Goal: Find specific page/section: Locate a particular part of the current website

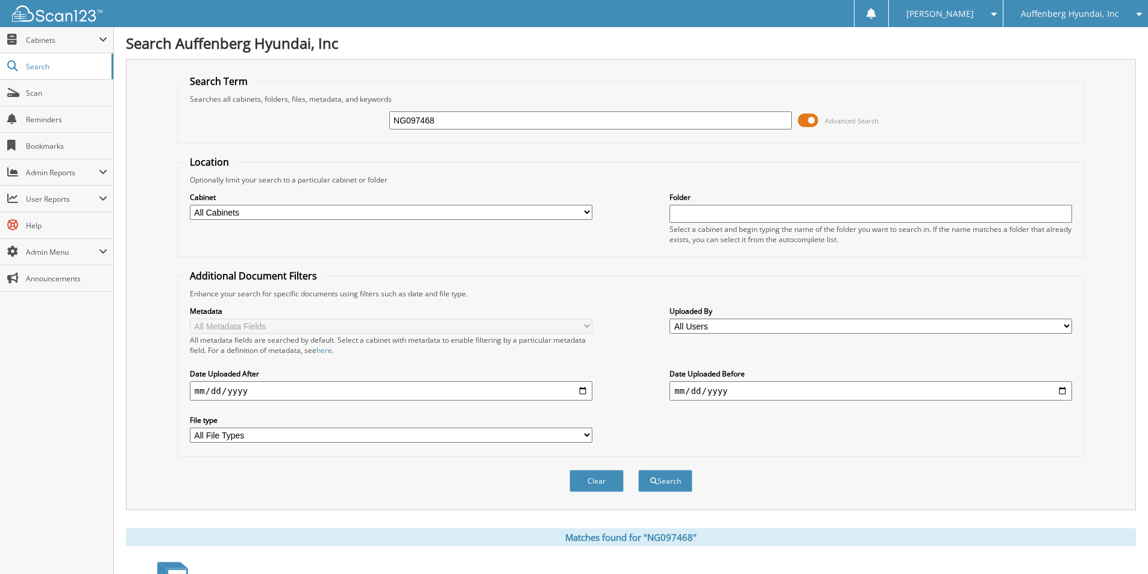
drag, startPoint x: 346, startPoint y: 118, endPoint x: -49, endPoint y: 150, distance: 396.0
type input "CHANWIT"
click at [638, 470] on button "Search" at bounding box center [665, 481] width 54 height 22
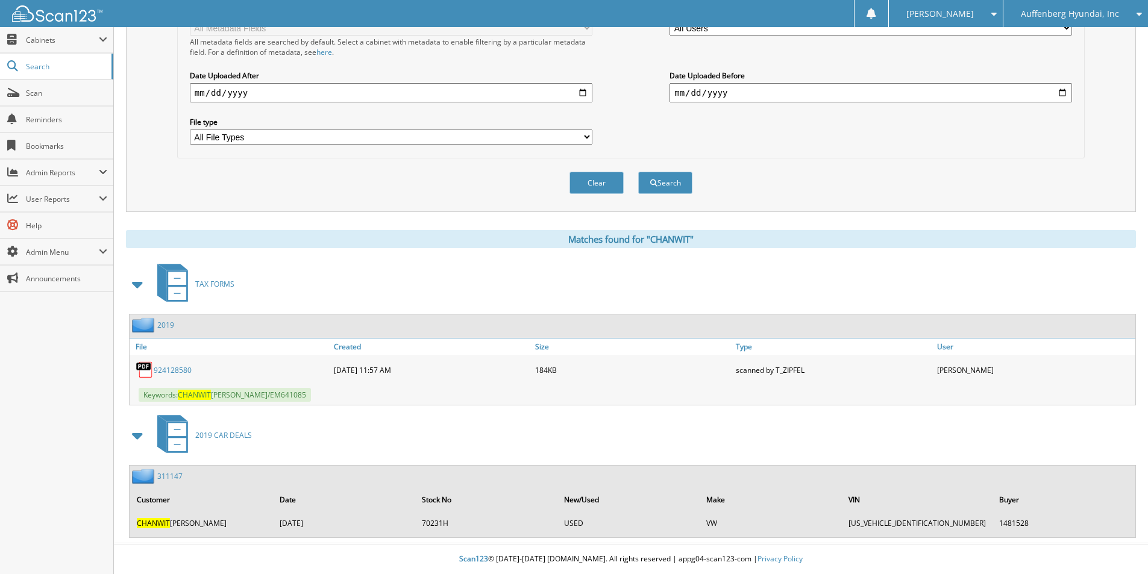
click at [164, 474] on link "311147" at bounding box center [169, 476] width 25 height 10
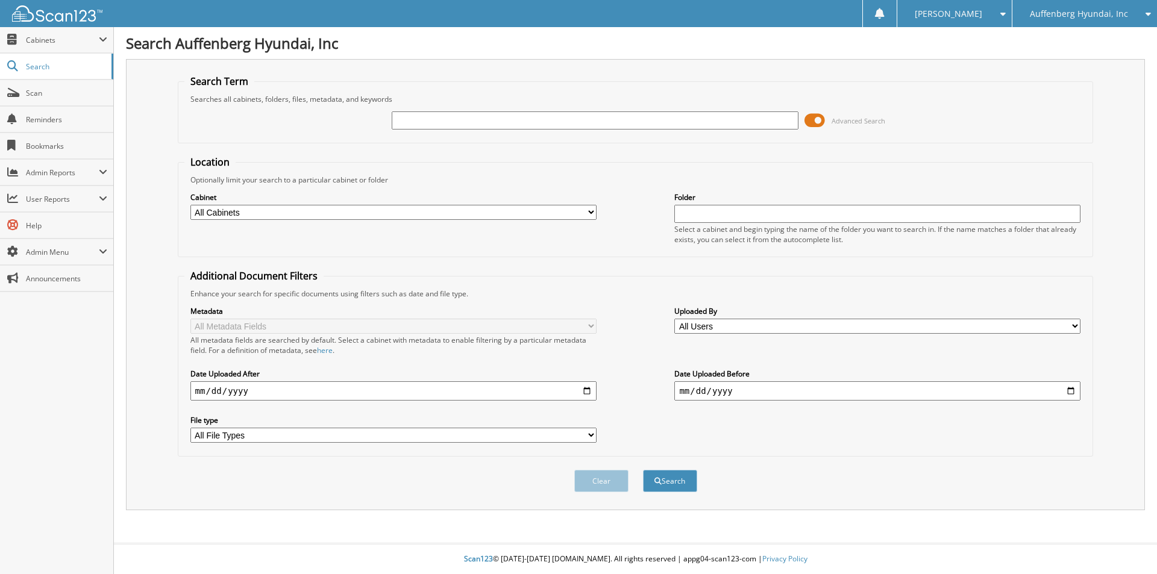
drag, startPoint x: 498, startPoint y: 121, endPoint x: 494, endPoint y: 127, distance: 7.0
click at [496, 122] on input "text" at bounding box center [595, 120] width 406 height 18
type input "CHANWIT"
click at [643, 470] on button "Search" at bounding box center [670, 481] width 54 height 22
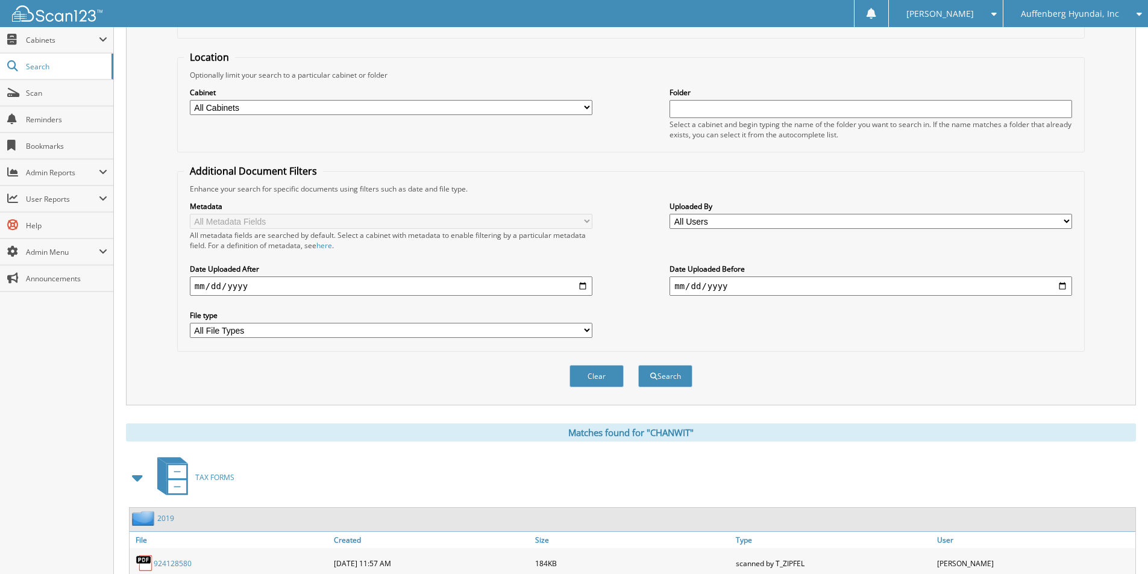
scroll to position [299, 0]
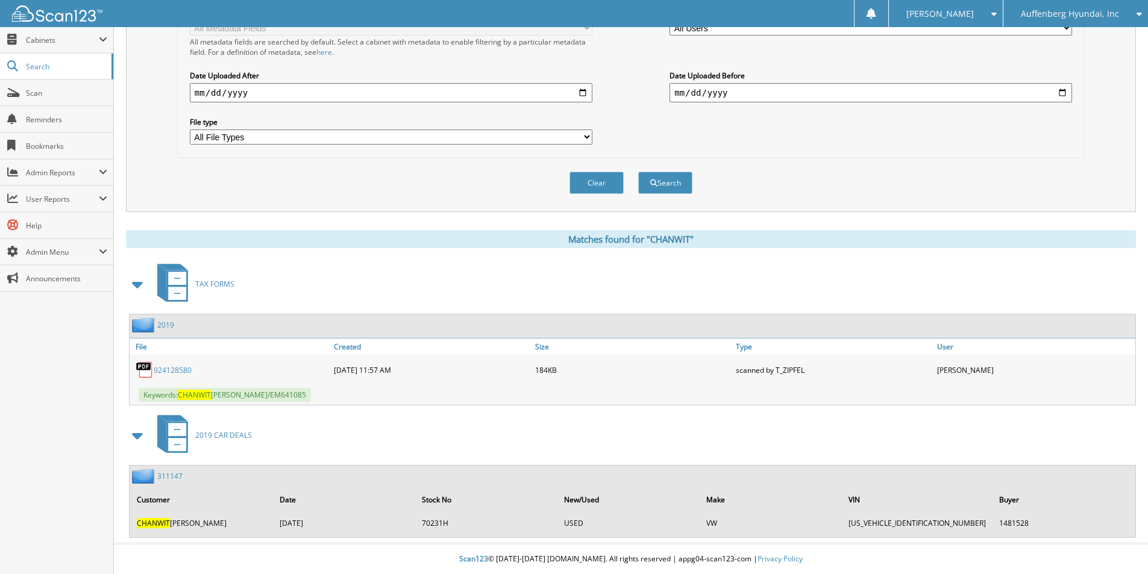
click at [170, 475] on link "311147" at bounding box center [169, 476] width 25 height 10
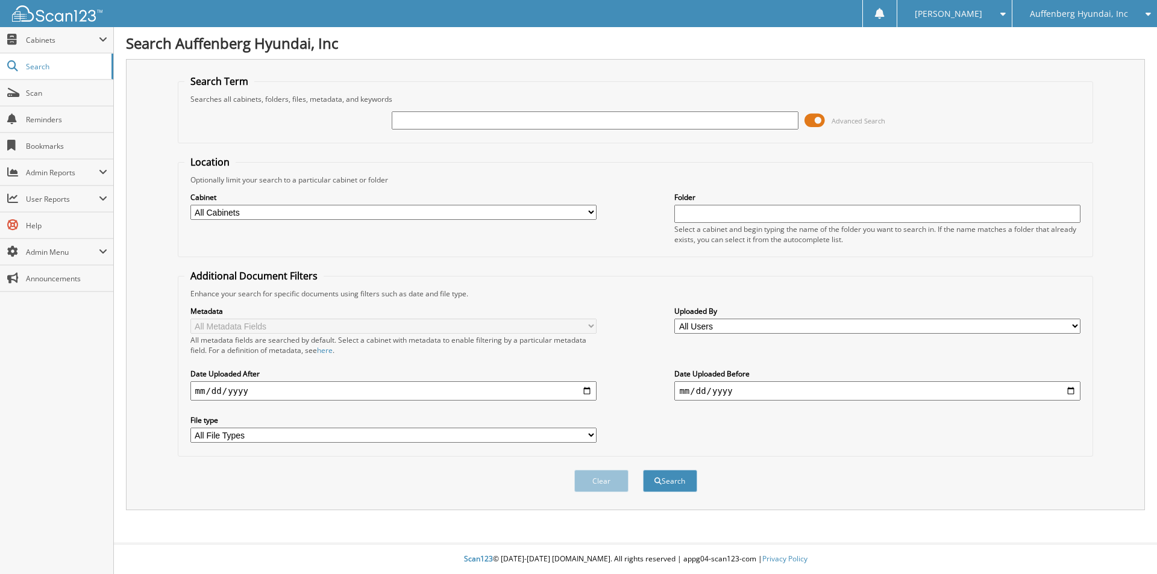
click at [530, 121] on input "text" at bounding box center [595, 120] width 406 height 18
type input "KH047610"
click at [643, 470] on button "Search" at bounding box center [670, 481] width 54 height 22
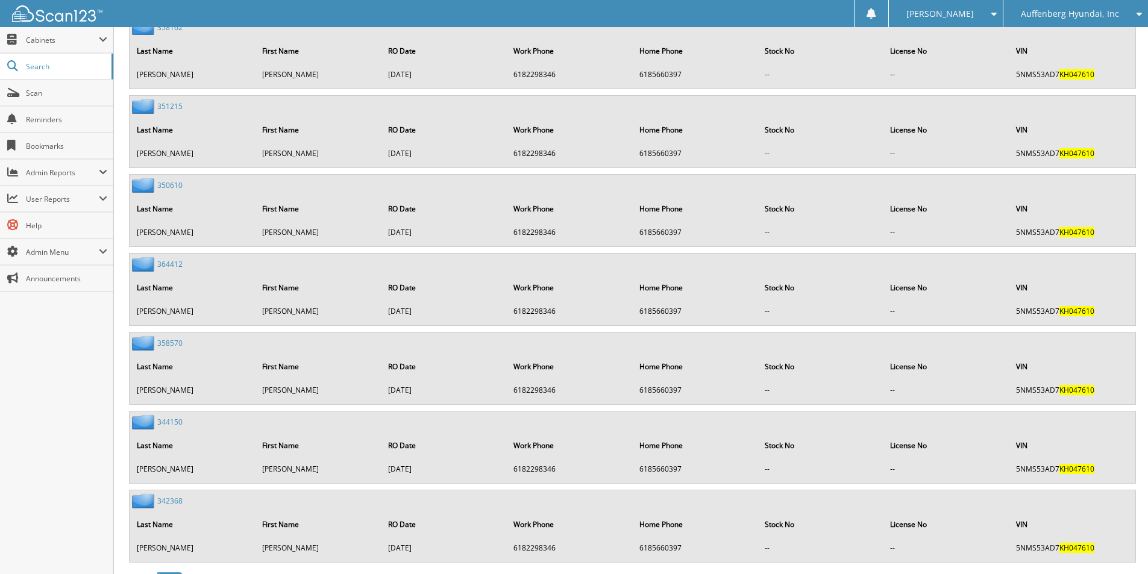
scroll to position [1573, 0]
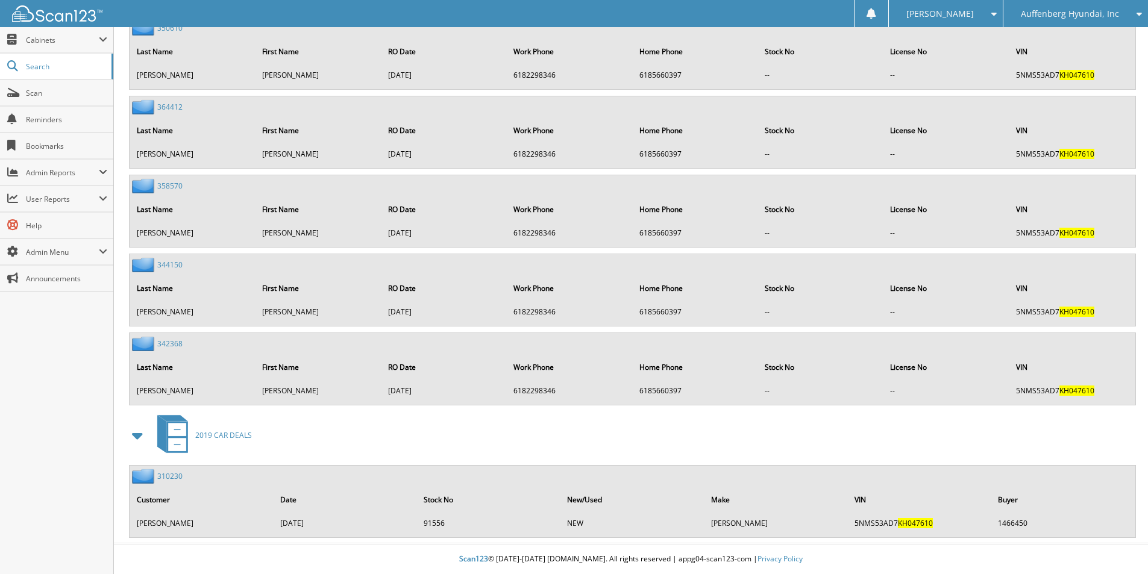
click at [175, 476] on link "310230" at bounding box center [169, 476] width 25 height 10
